Goal: Obtain resource: Obtain resource

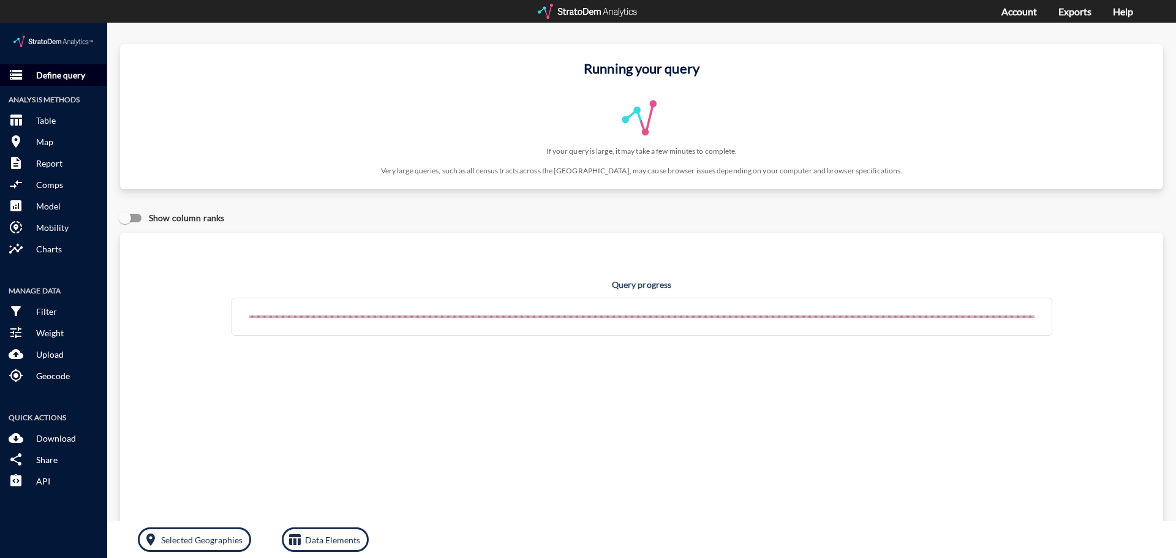
click p "Define query"
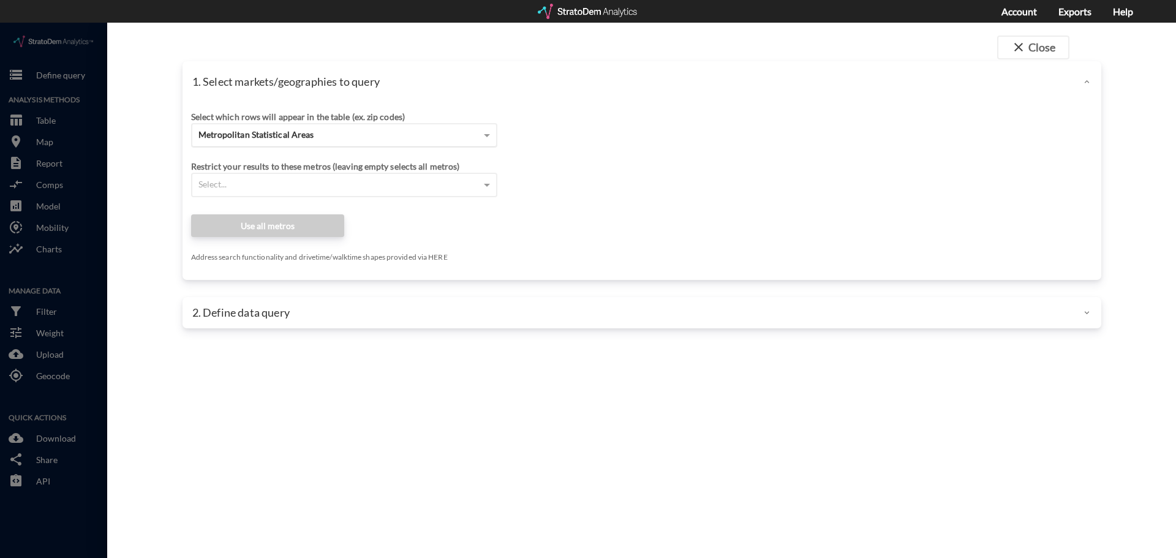
click div "Metropolitan Statistical Areas"
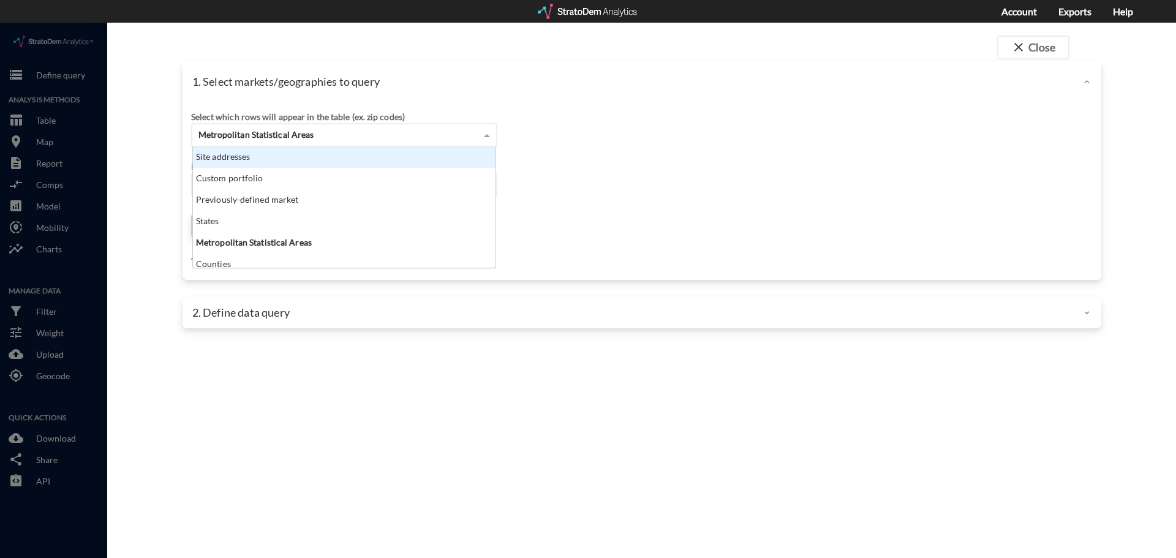
click div "Site addresses"
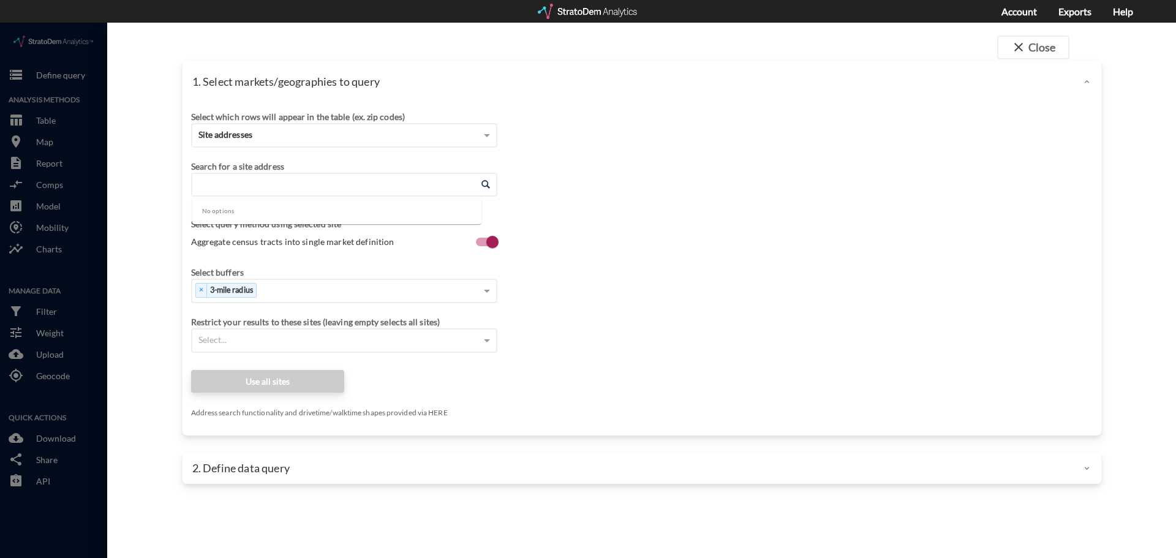
click input "Enter an address"
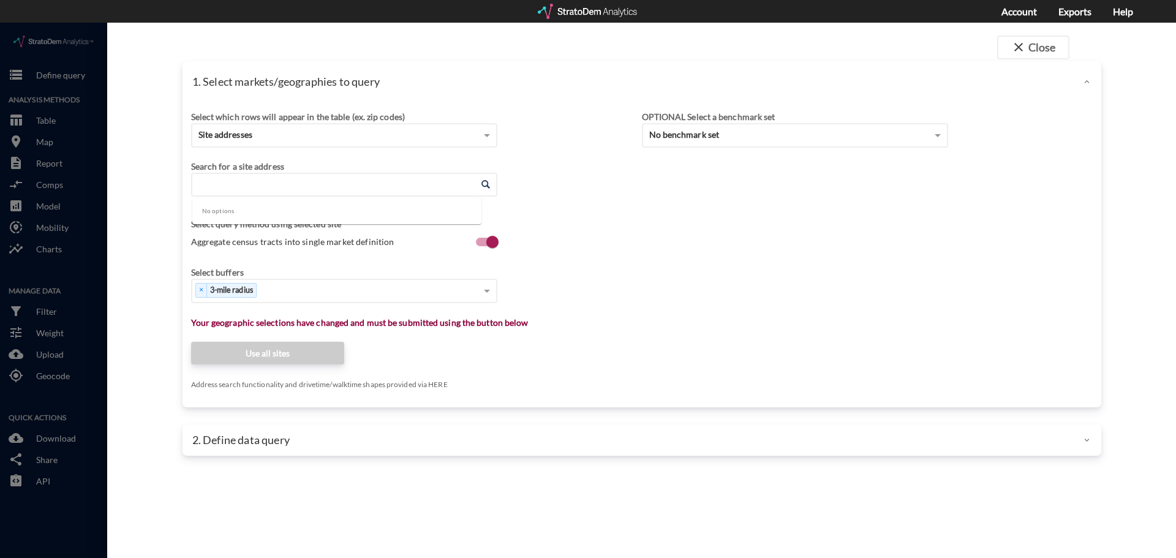
paste input "3603 NC-86, Hillsborough, NC 27278"
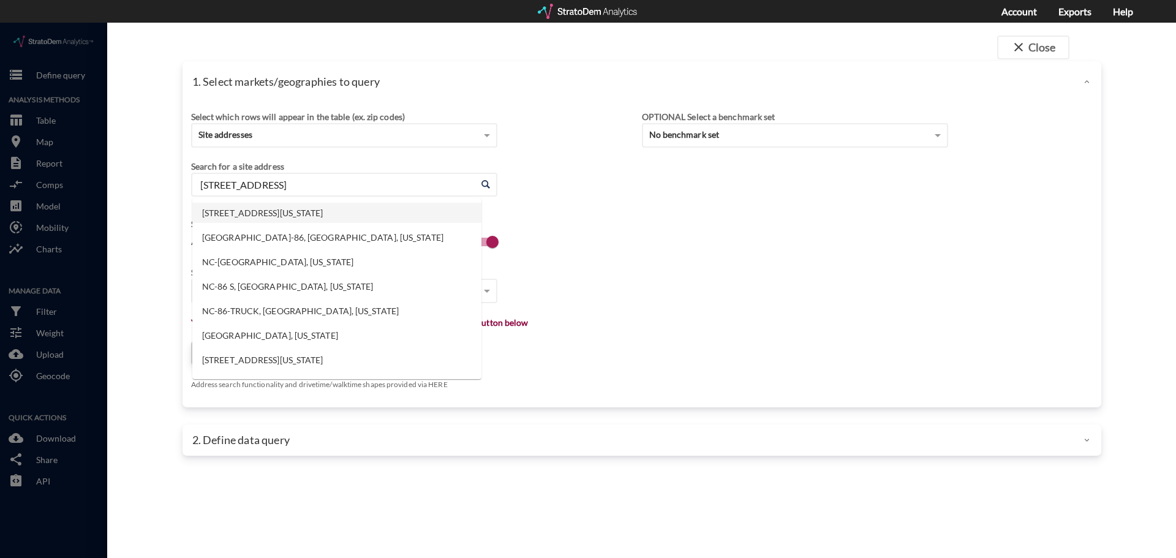
click li "3603 NC-86, Hillsborough, North Carolina"
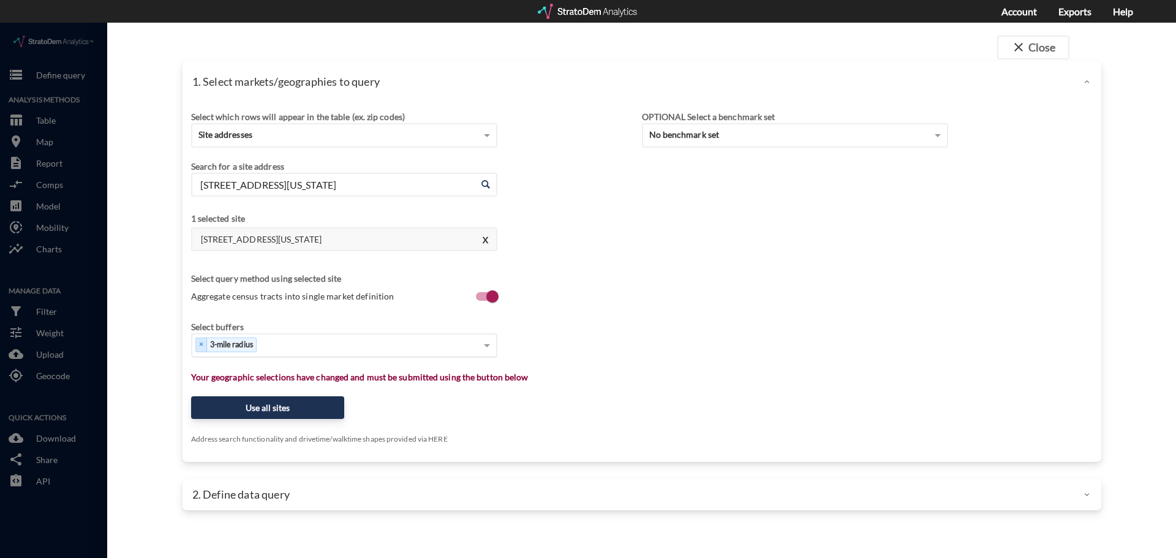
type input "3603 NC-86, Hillsborough, North Carolina"
type input "1"
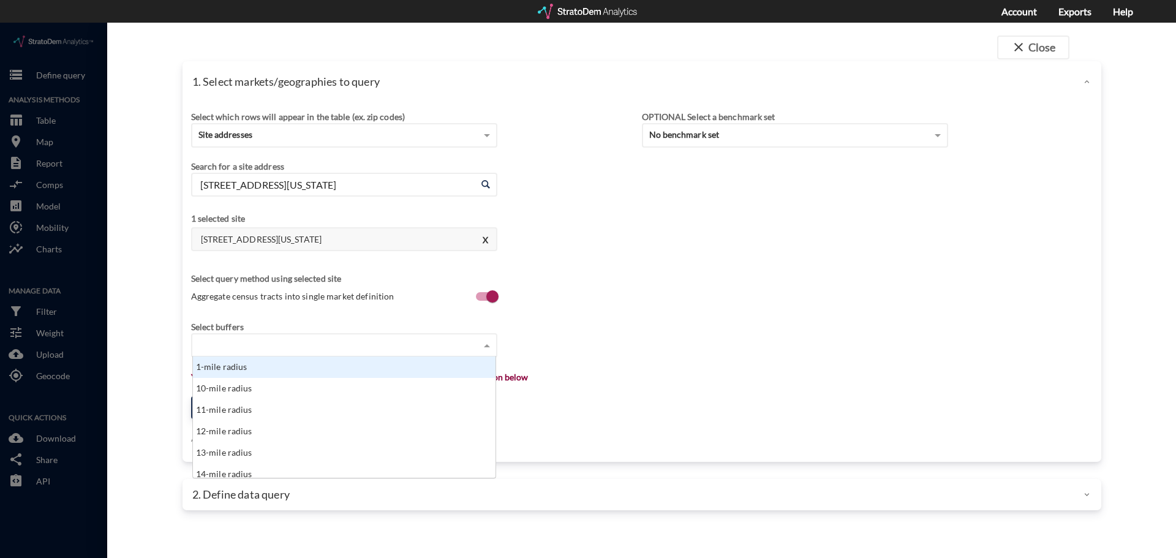
type input "3"
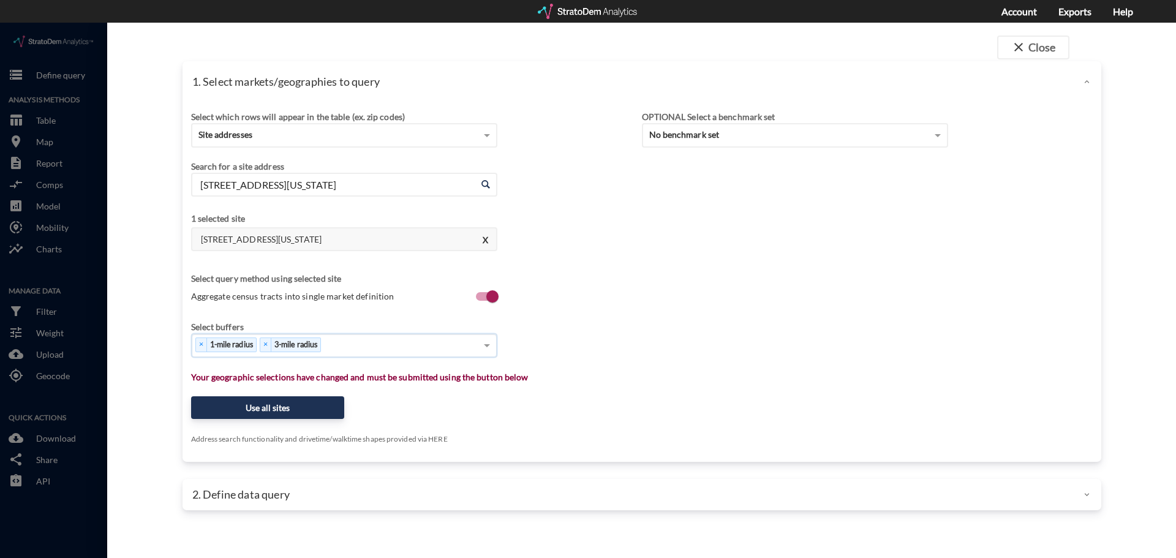
type input "5"
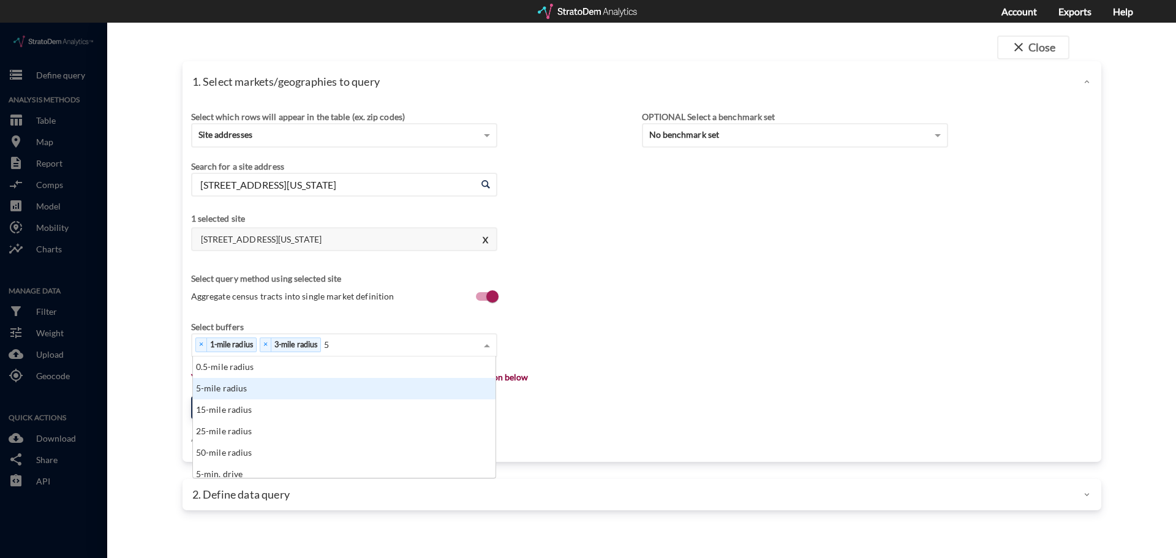
scroll to position [112, 295]
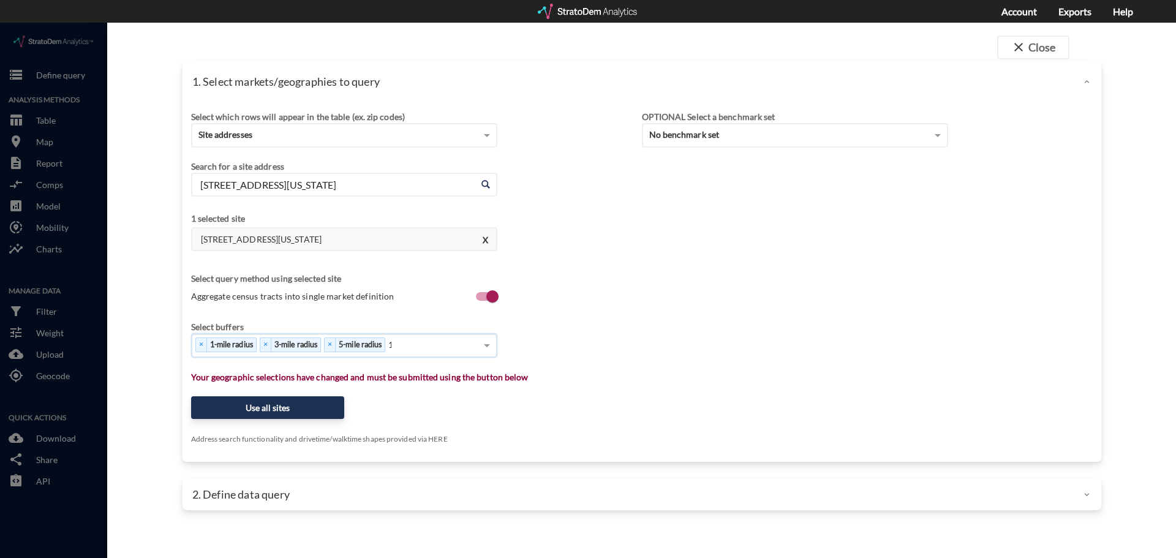
type input "10"
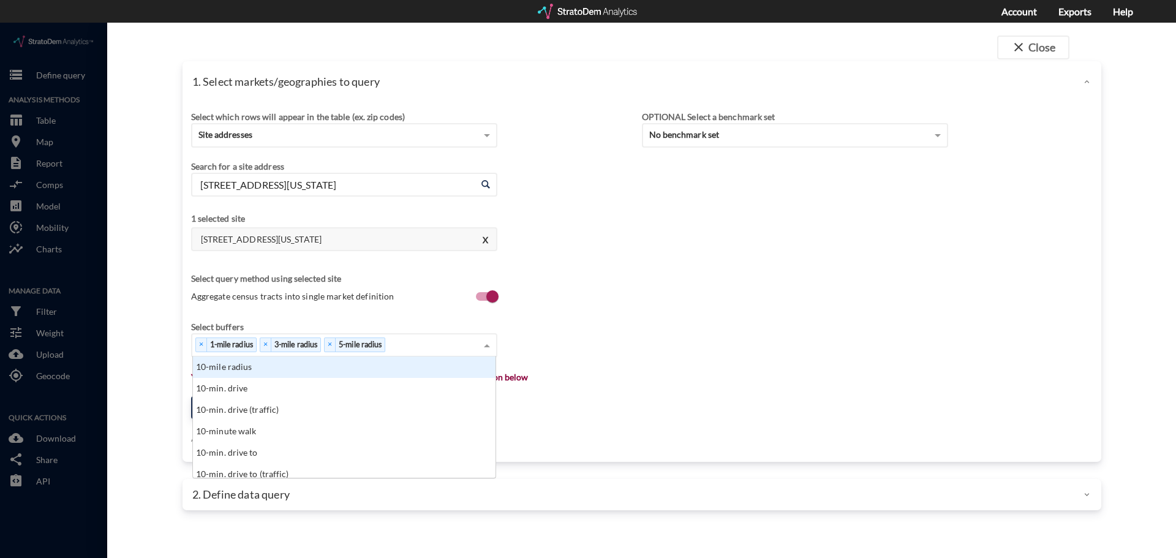
scroll to position [0, 0]
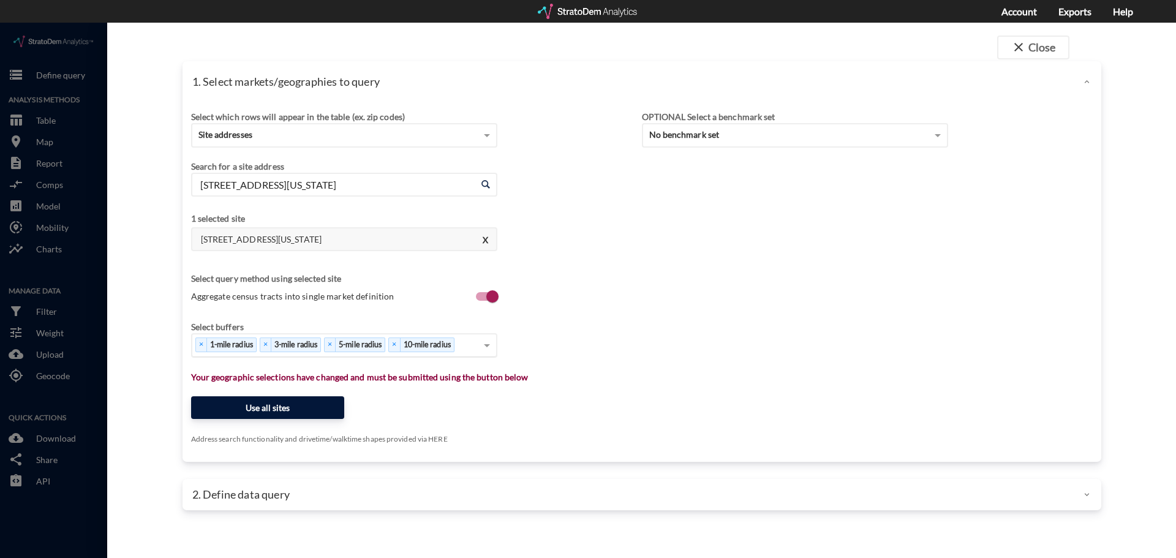
click button "Use all sites"
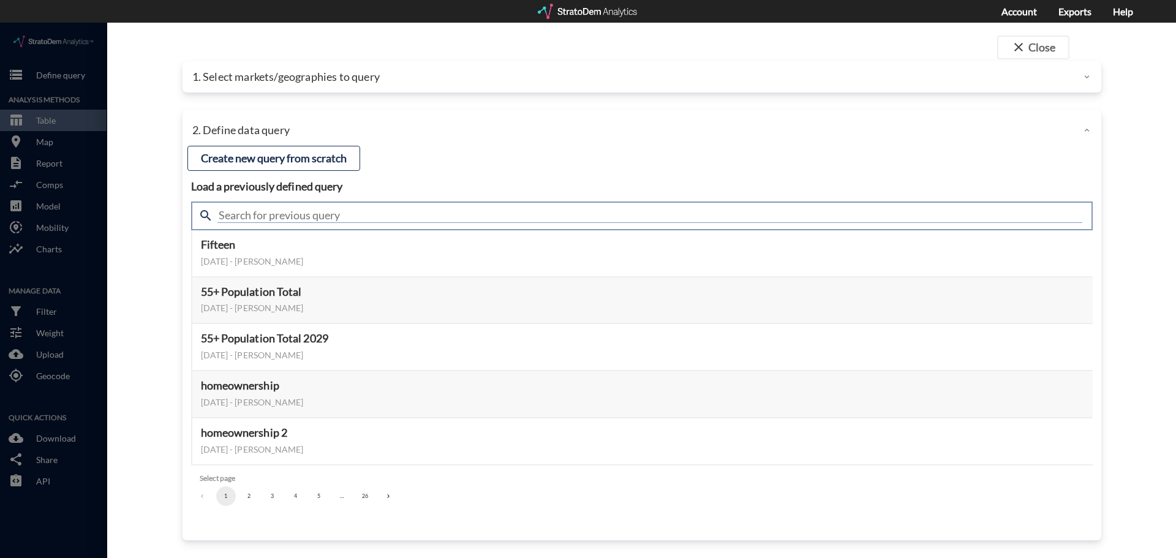
click input "text"
type input "housing"
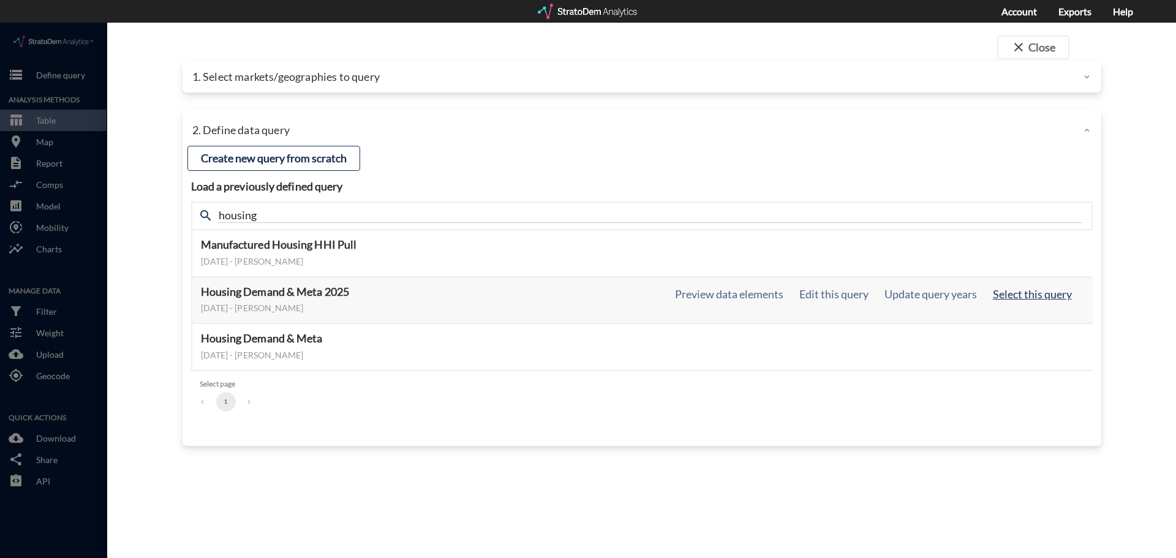
click button "Select this query"
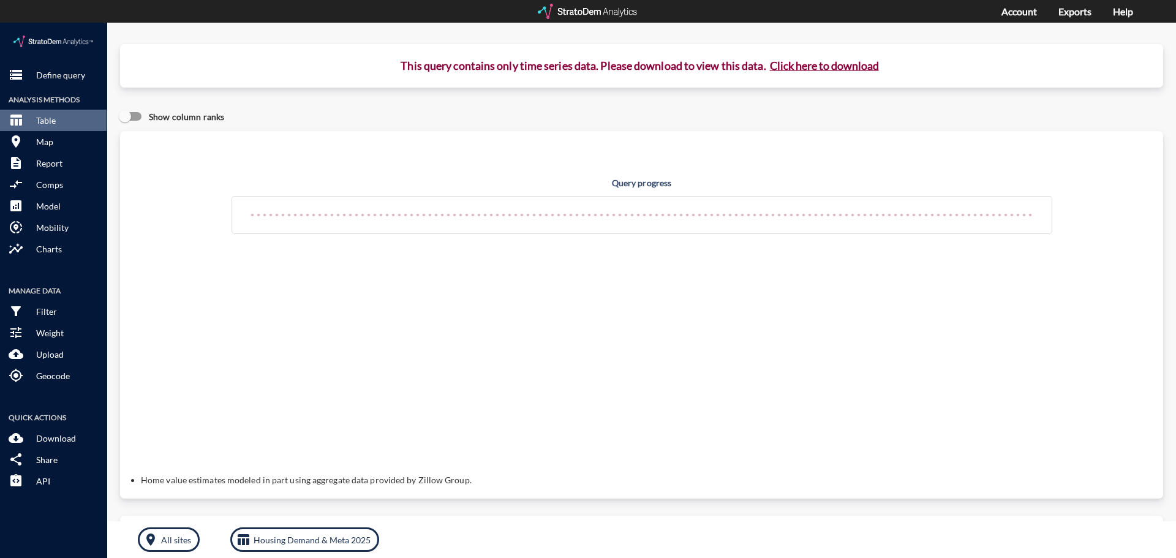
click button "Click here to download"
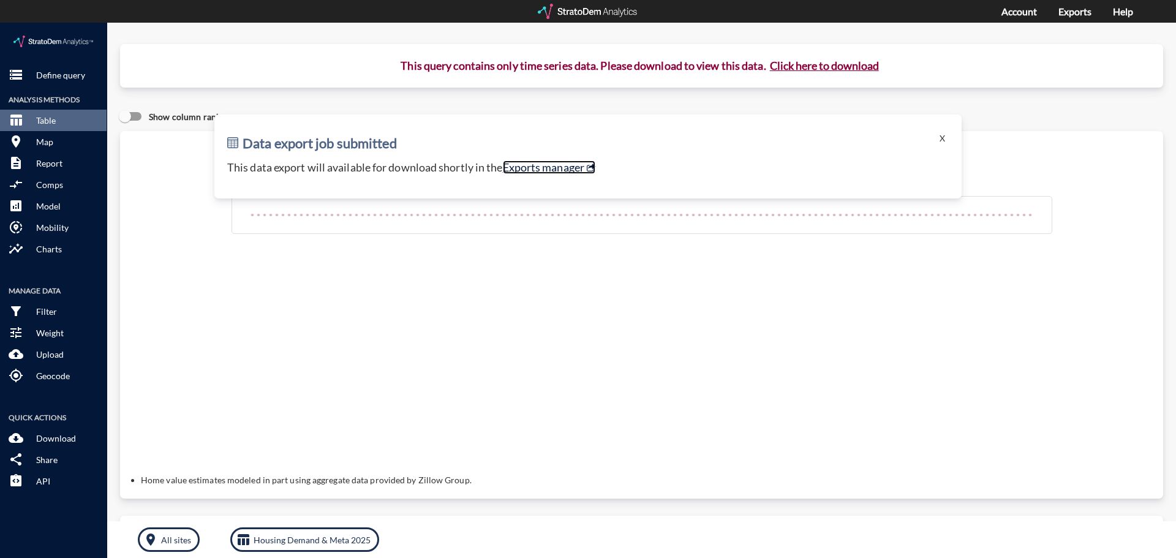
click link "Exports manager"
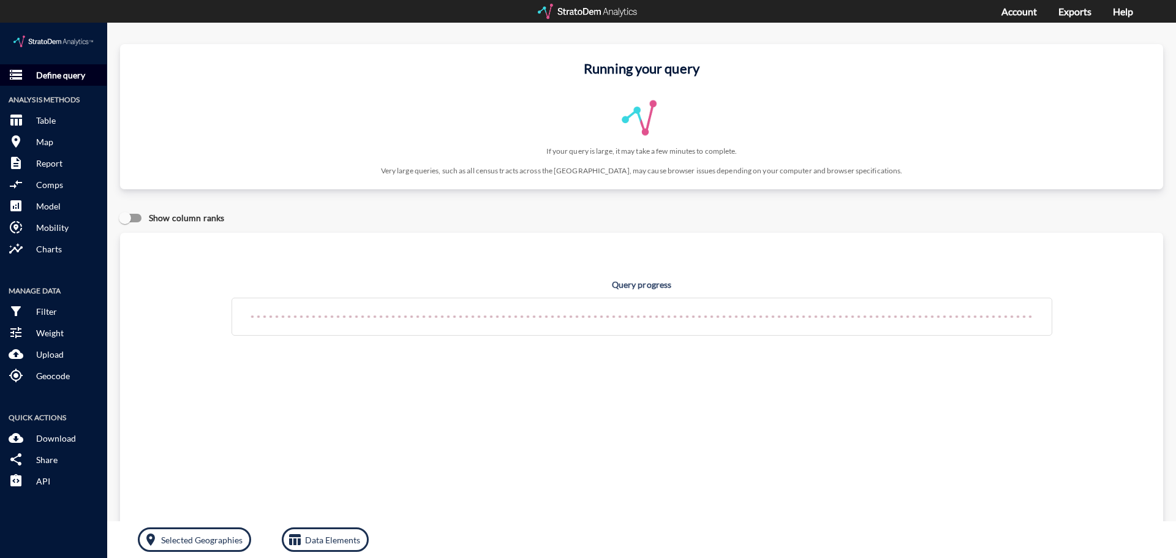
click p "Define query"
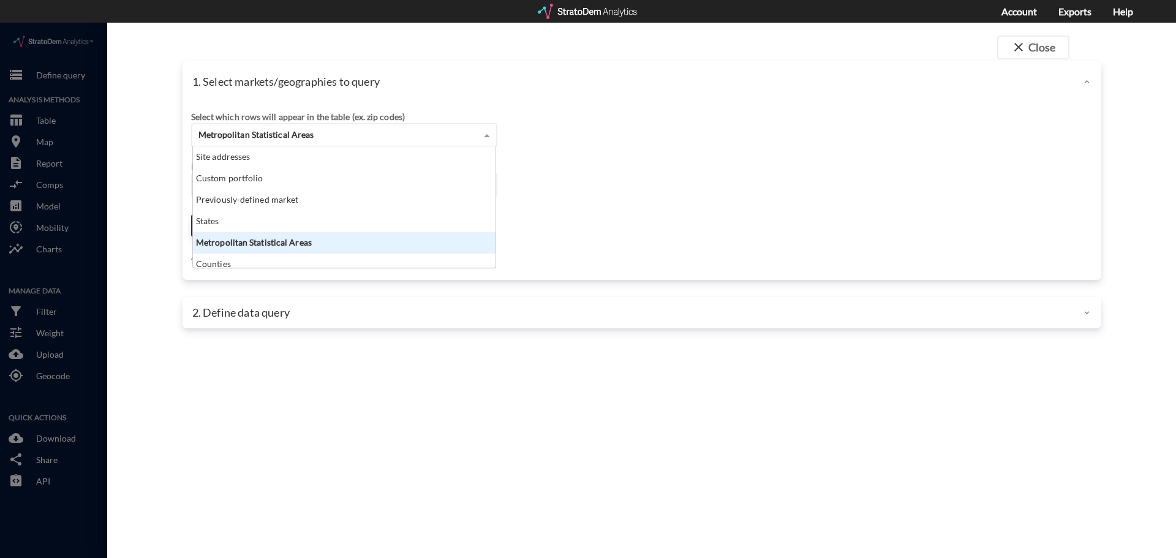
click span "Metropolitan Statistical Areas"
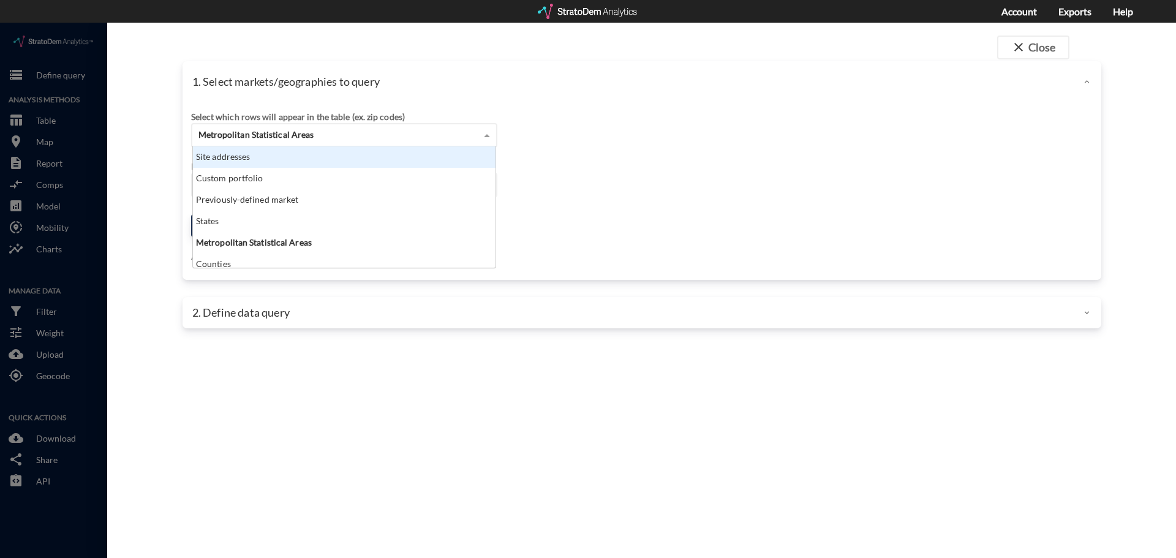
click div "Site addresses"
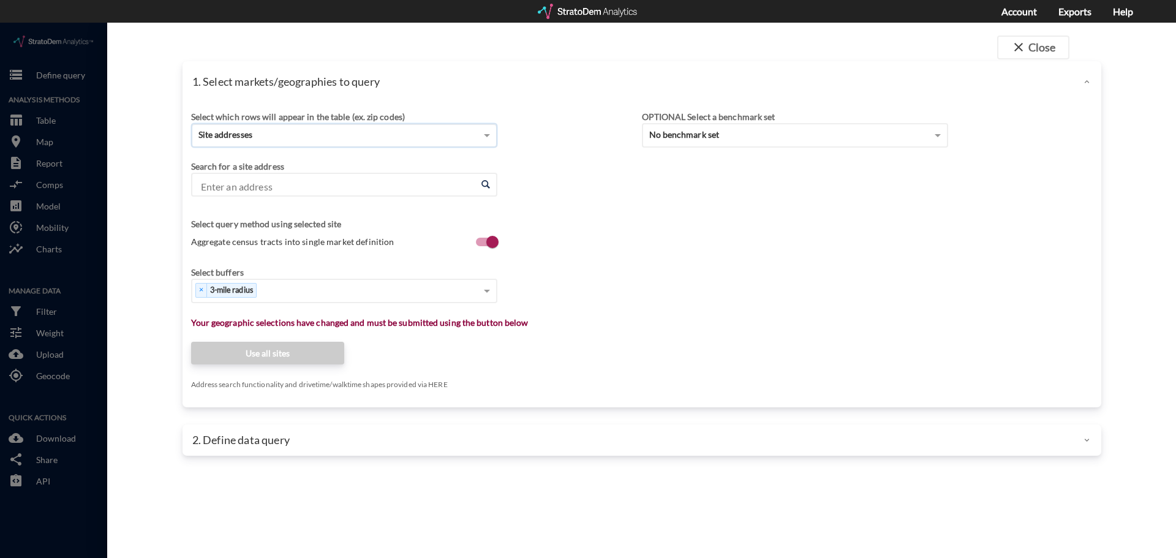
click input "Enter an address"
paste input "[STREET_ADDRESS]"
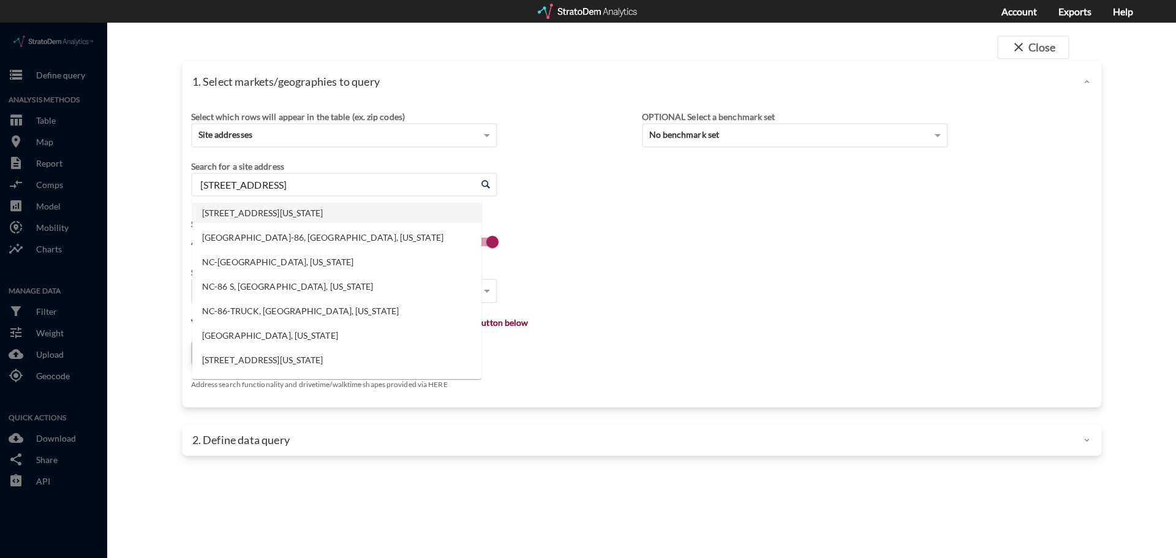
click li "[STREET_ADDRESS][US_STATE]"
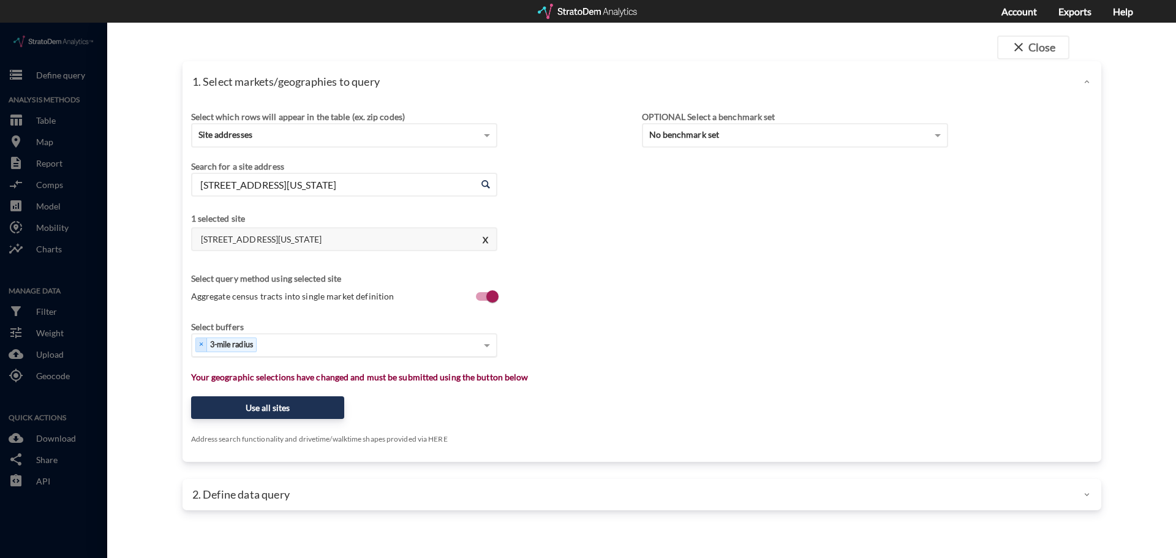
type input "[STREET_ADDRESS][US_STATE]"
type input "1"
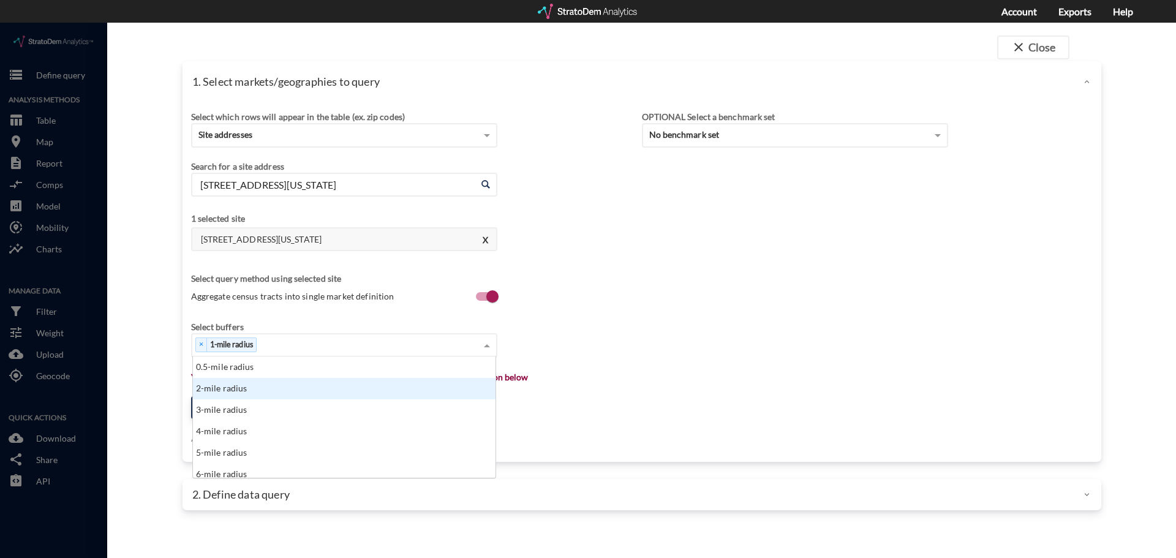
click div "× 1-mile radius"
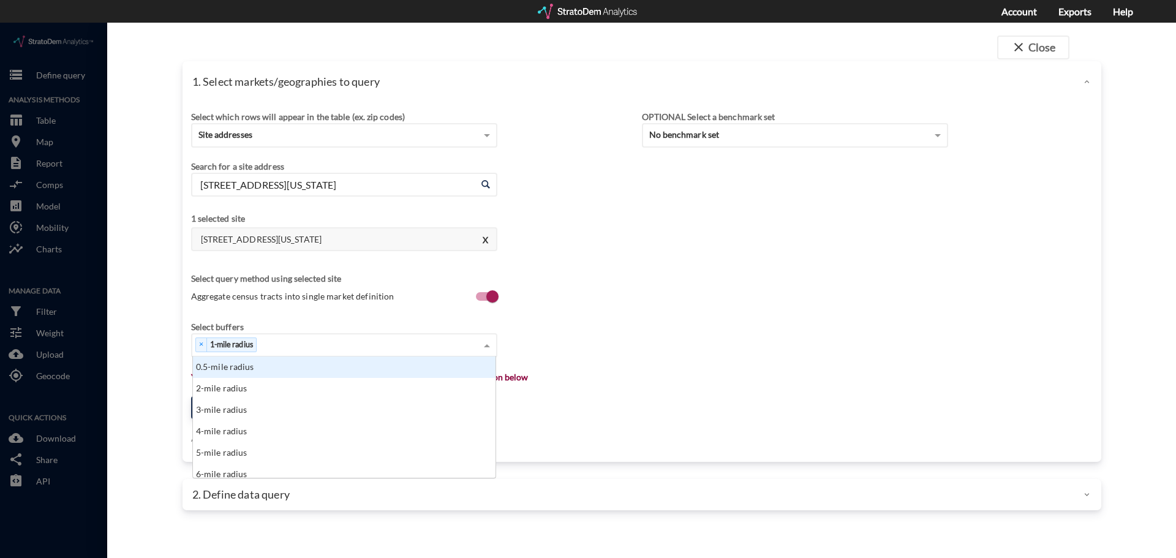
type input "3"
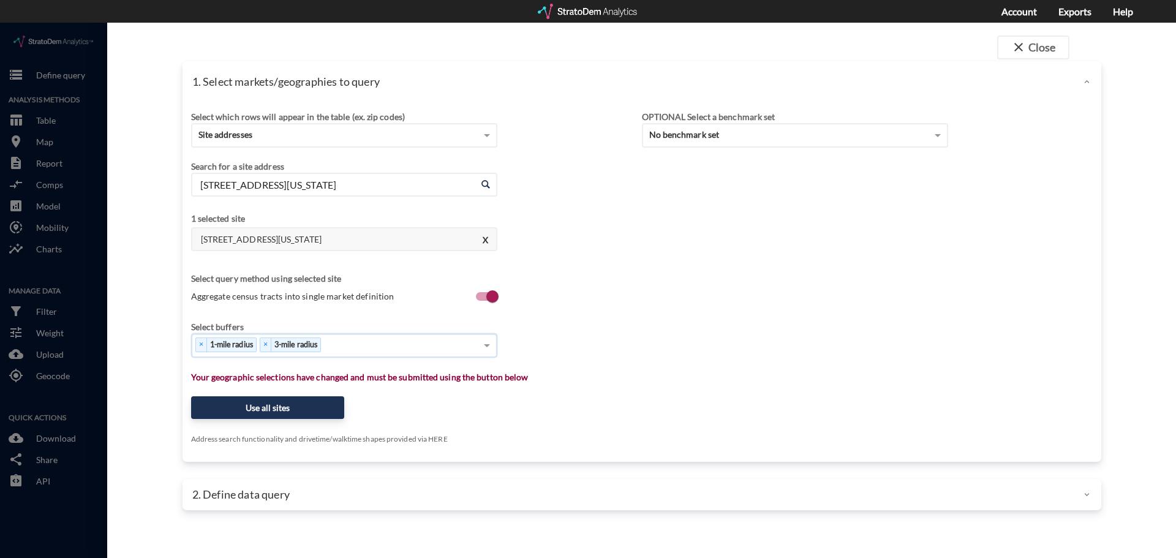
type input "5"
type input "10"
click button "Use all sites"
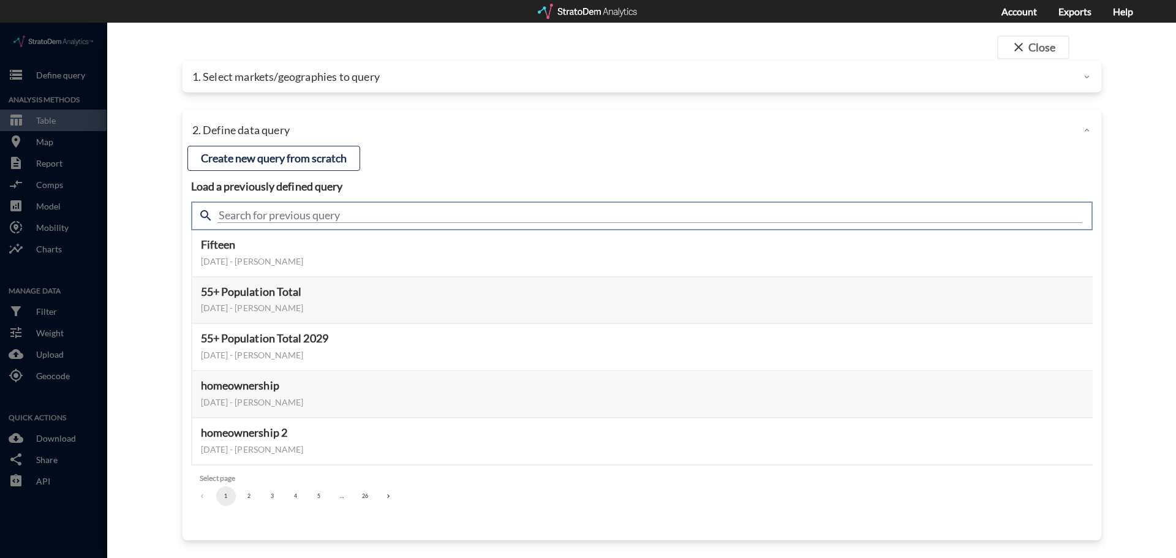
click input "text"
type input "housing"
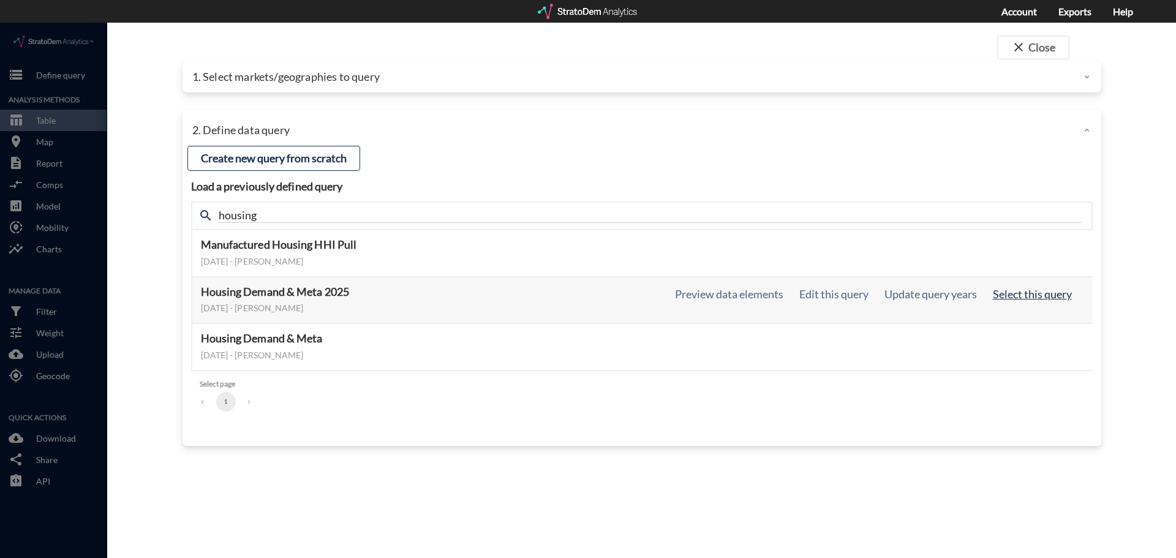
click button "Select this query"
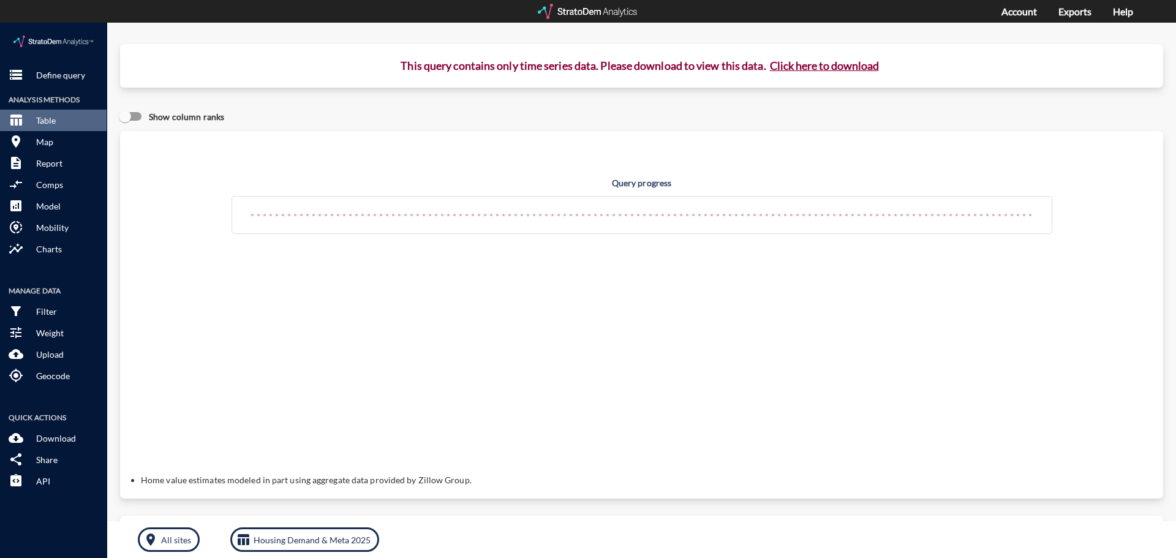
click button "Click here to download"
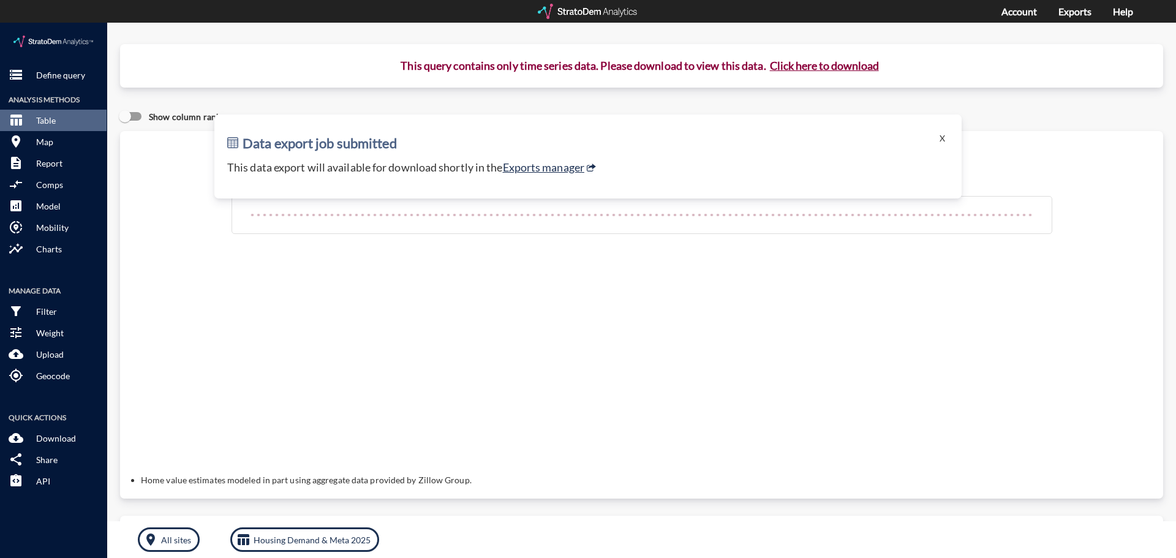
click div "Data export job submitted X This data export will available for download shortl…"
click link "Exports manager"
